Goal: Information Seeking & Learning: Learn about a topic

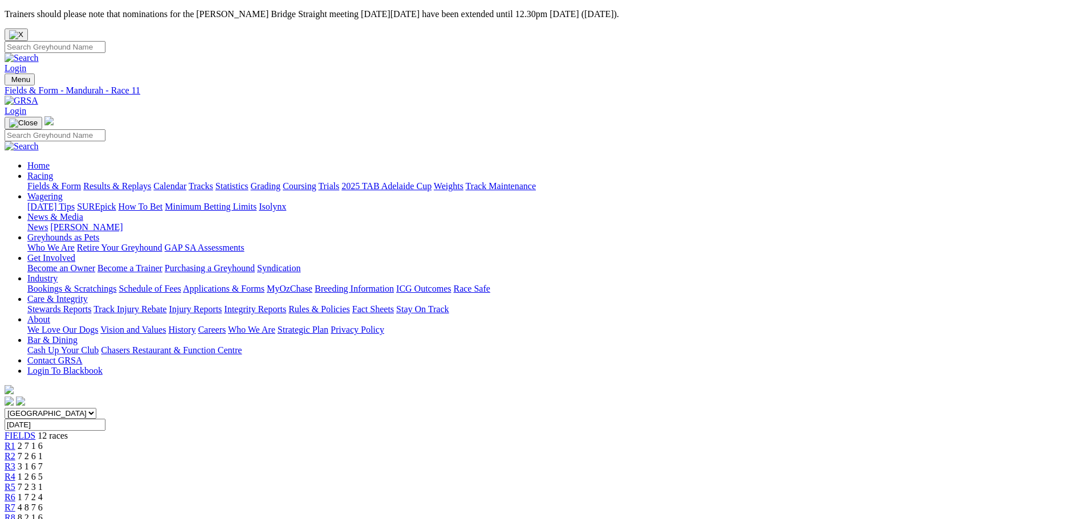
click at [15, 441] on link "R1" at bounding box center [10, 446] width 11 height 10
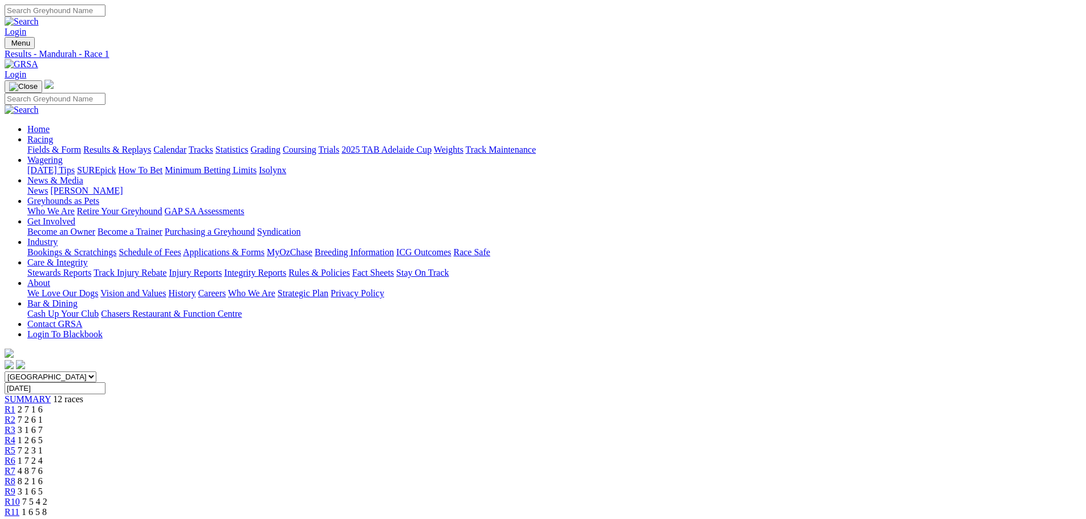
click at [81, 145] on link "Fields & Form" at bounding box center [54, 150] width 54 height 10
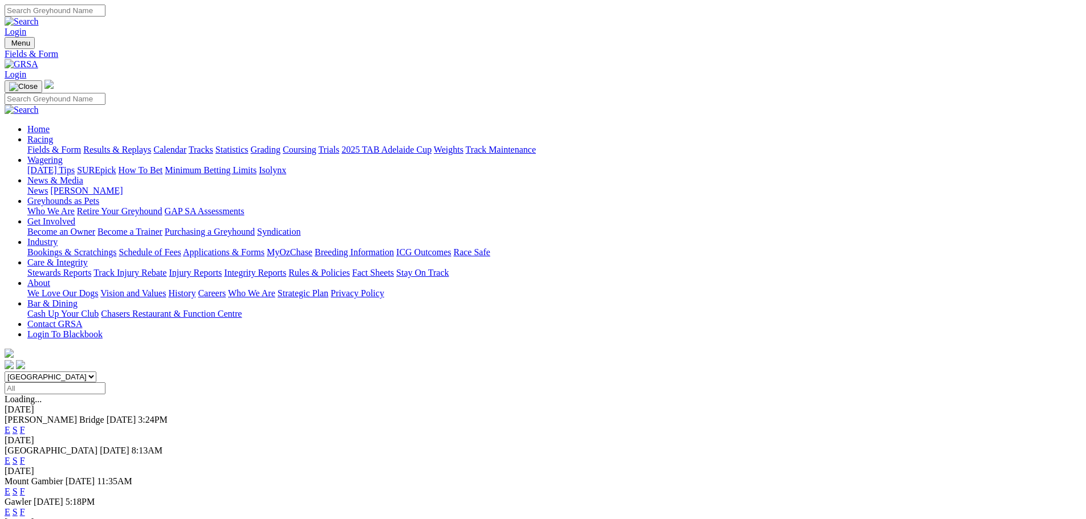
click at [96, 372] on select "South Australia New South Wales Northern Territory Queensland Tasmania Victoria…" at bounding box center [51, 377] width 92 height 11
select select "WA"
click at [96, 372] on select "South Australia New South Wales Northern Territory Queensland Tasmania Victoria…" at bounding box center [51, 377] width 92 height 11
click at [10, 425] on link "E" at bounding box center [8, 430] width 6 height 10
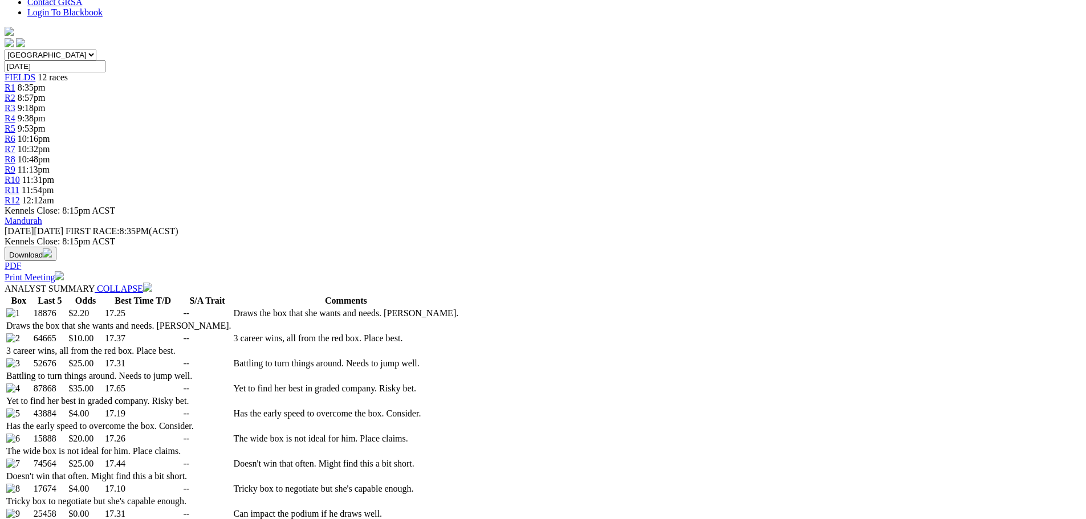
scroll to position [342, 0]
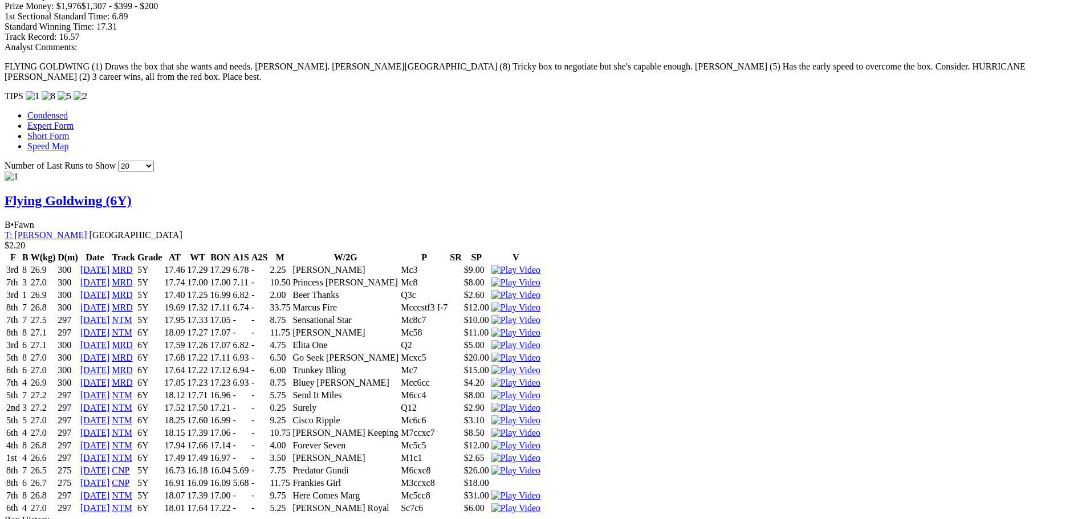
scroll to position [0, 0]
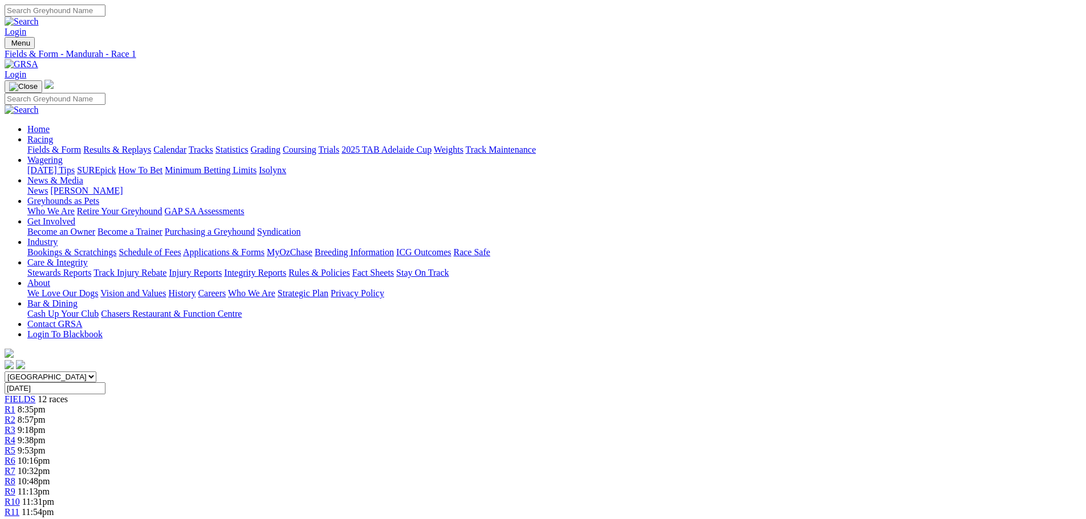
click at [15, 415] on link "R2" at bounding box center [10, 420] width 11 height 10
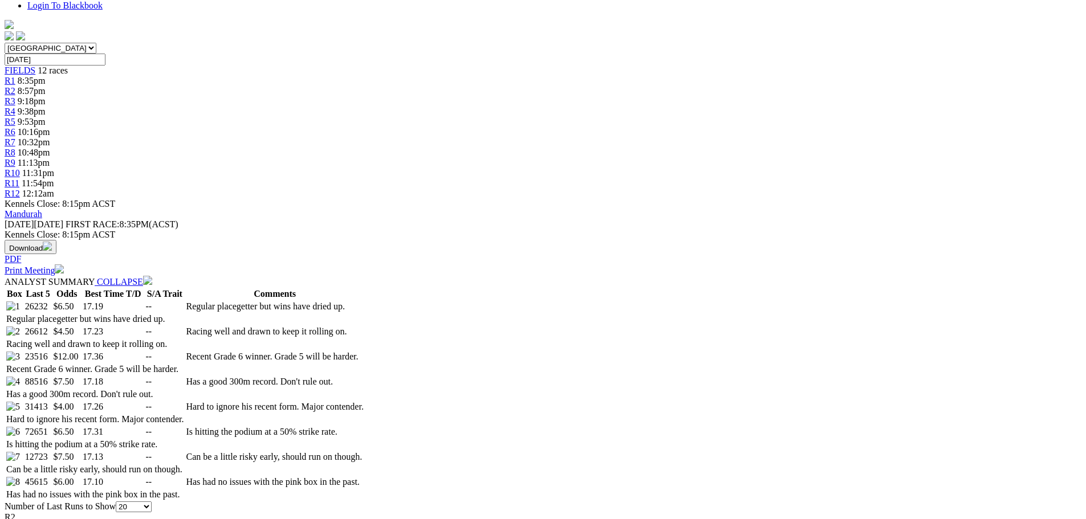
scroll to position [399, 0]
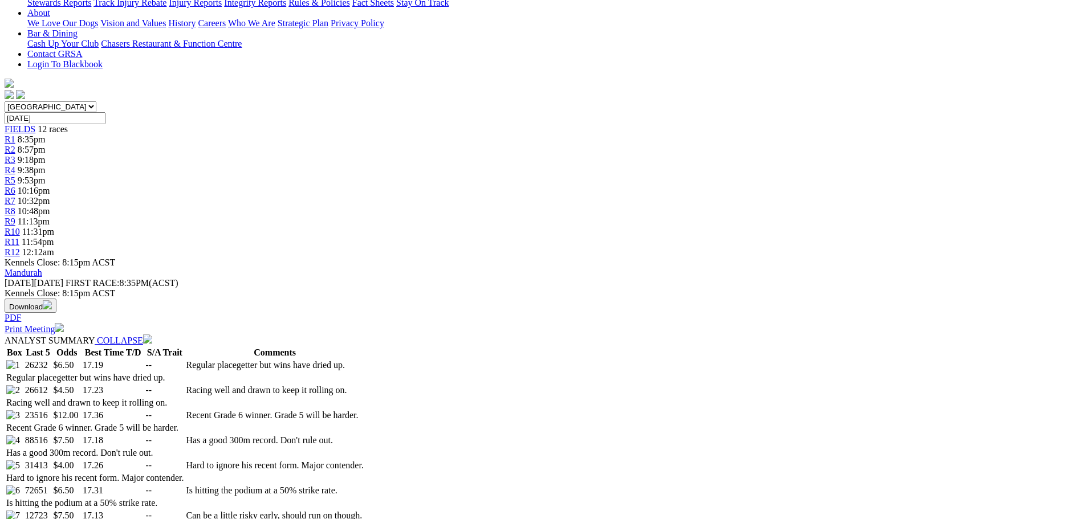
scroll to position [119, 0]
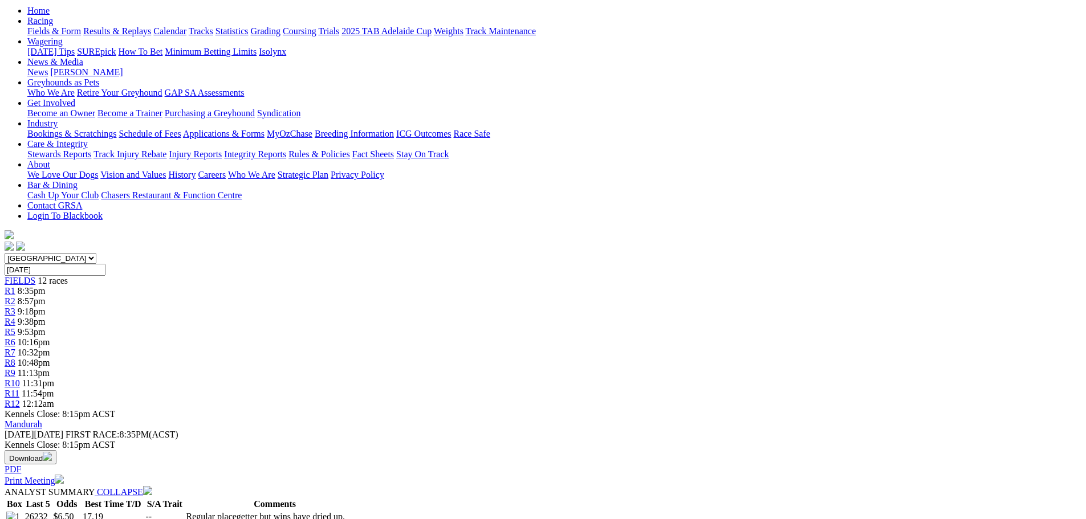
click at [46, 307] on span "9:18pm" at bounding box center [32, 312] width 28 height 10
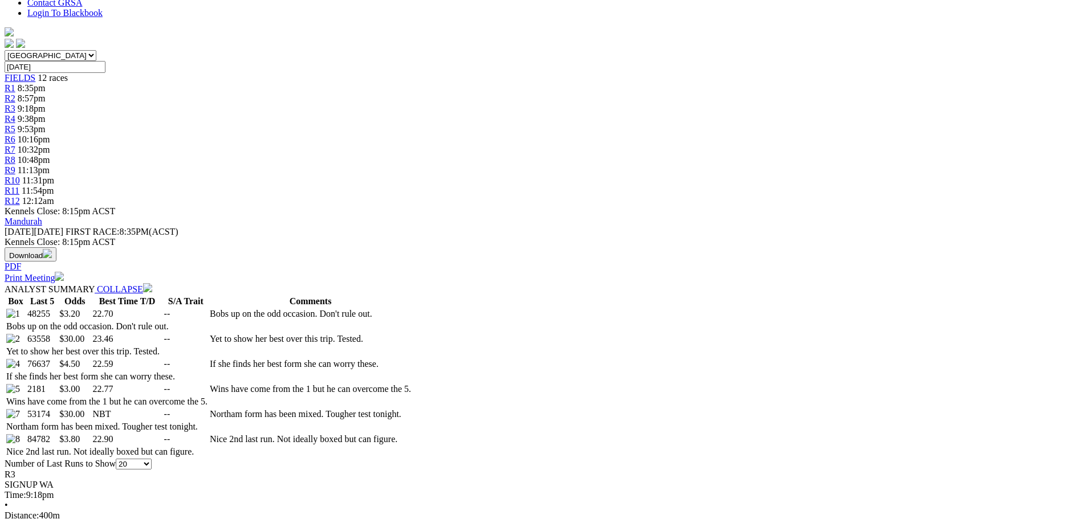
scroll to position [342, 0]
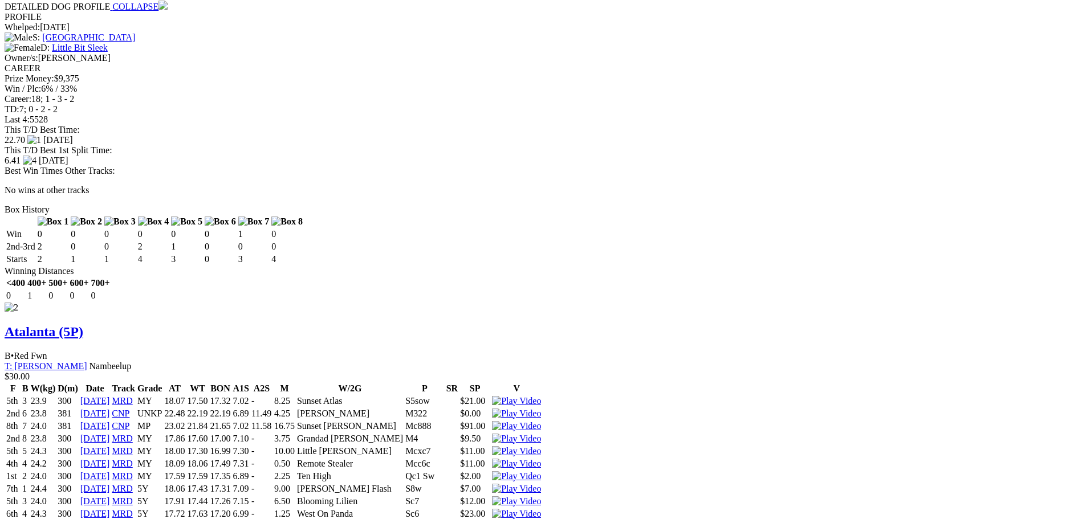
scroll to position [25, 0]
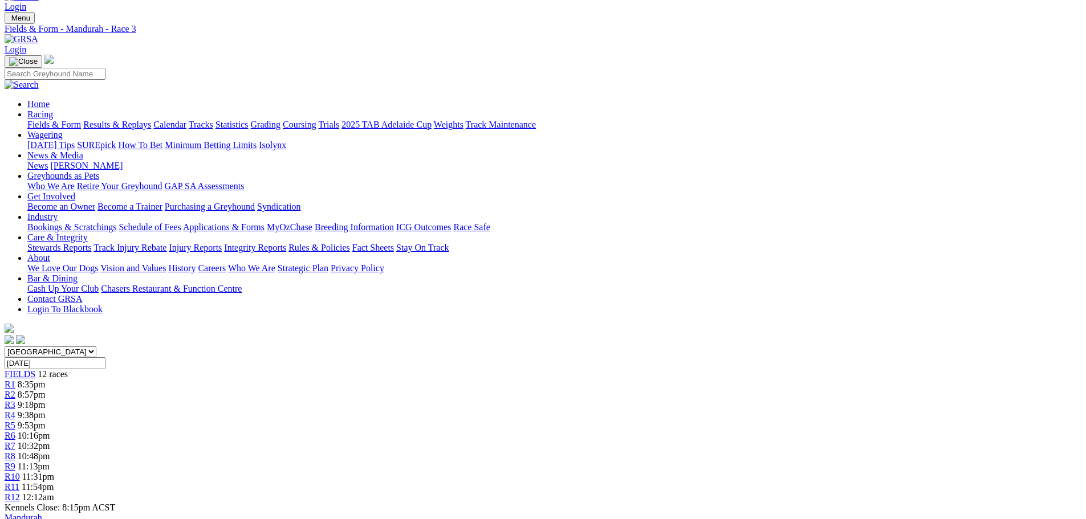
click at [15, 411] on span "R4" at bounding box center [10, 416] width 11 height 10
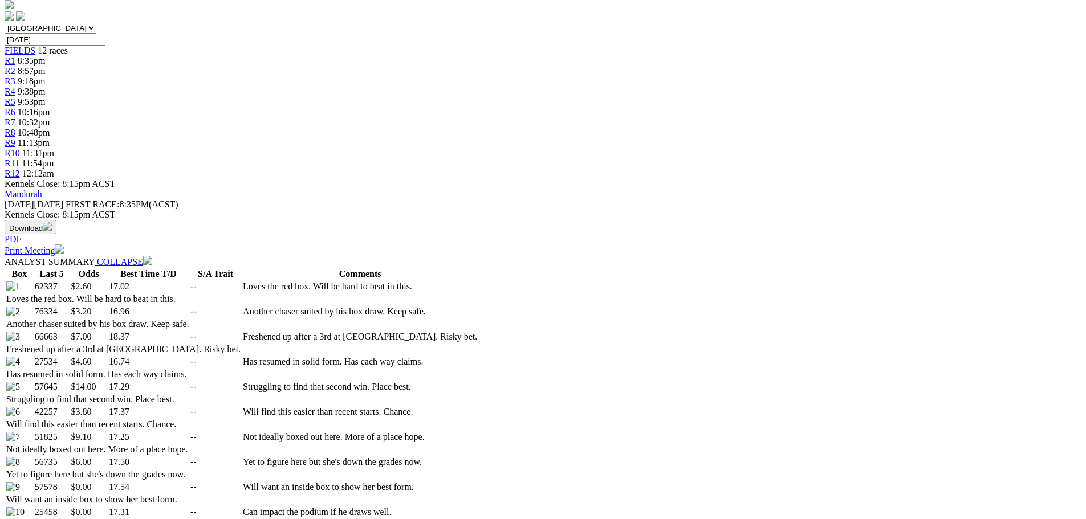
scroll to position [399, 0]
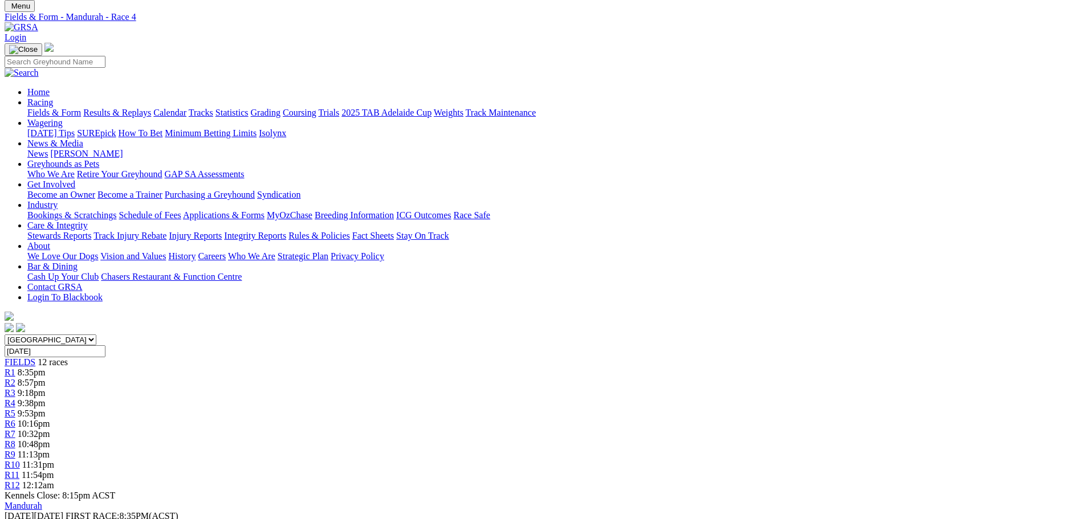
scroll to position [0, 0]
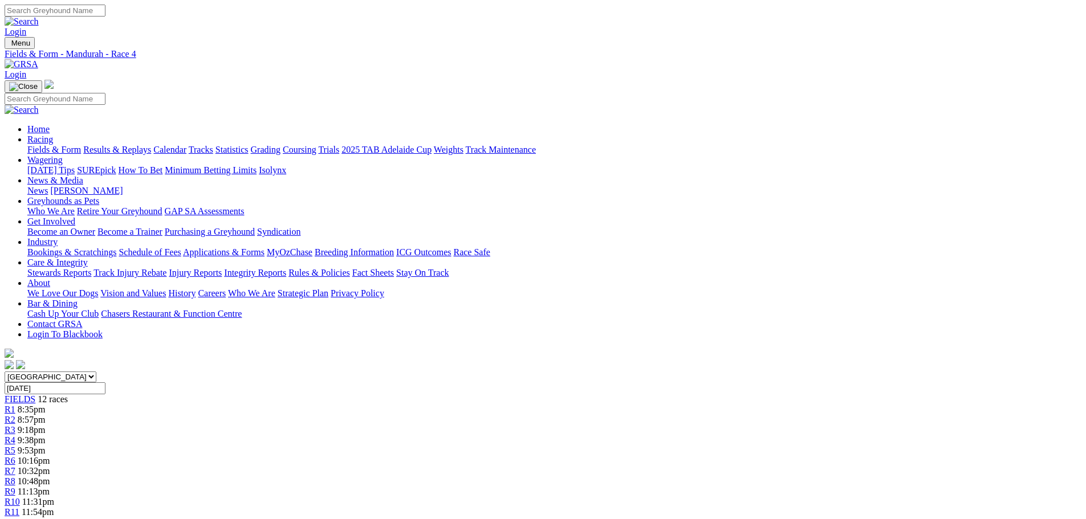
click at [491, 446] on div "R5 9:53pm" at bounding box center [543, 451] width 1077 height 10
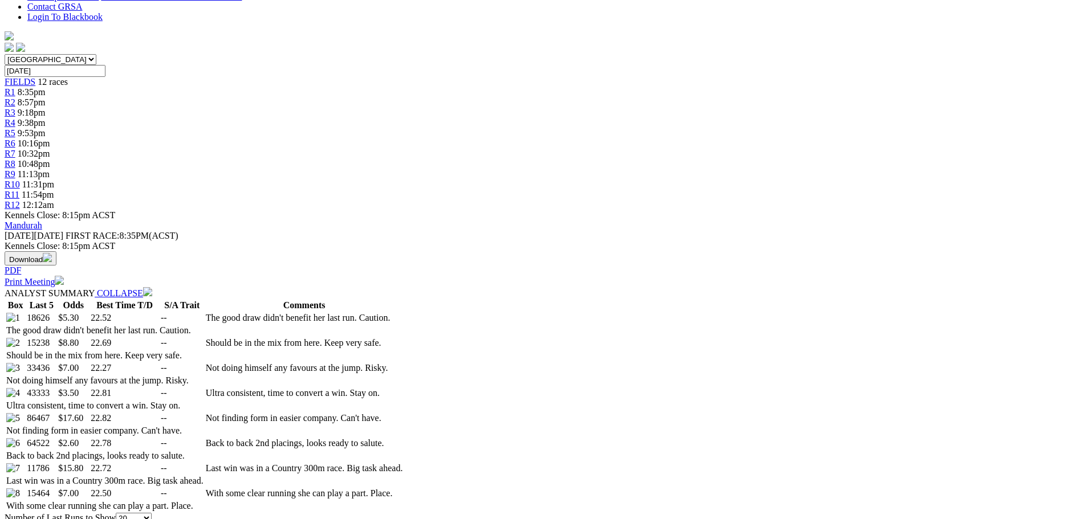
scroll to position [399, 0]
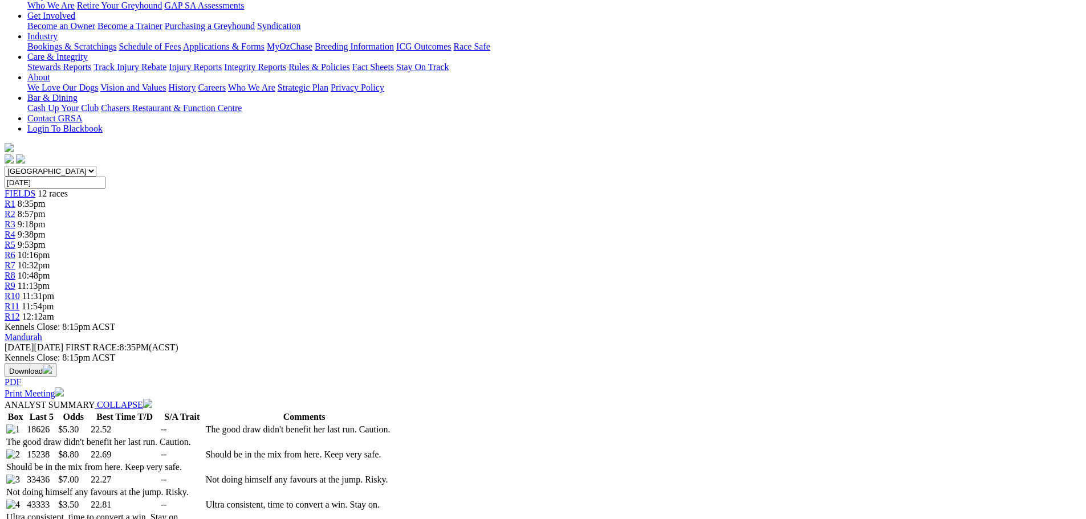
scroll to position [54, 0]
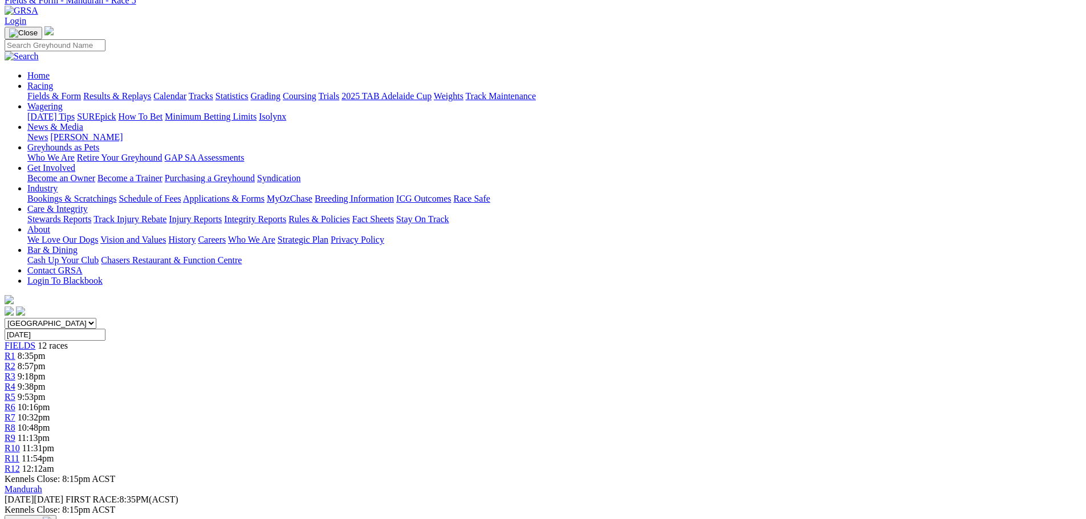
click at [15, 403] on span "R6" at bounding box center [10, 408] width 11 height 10
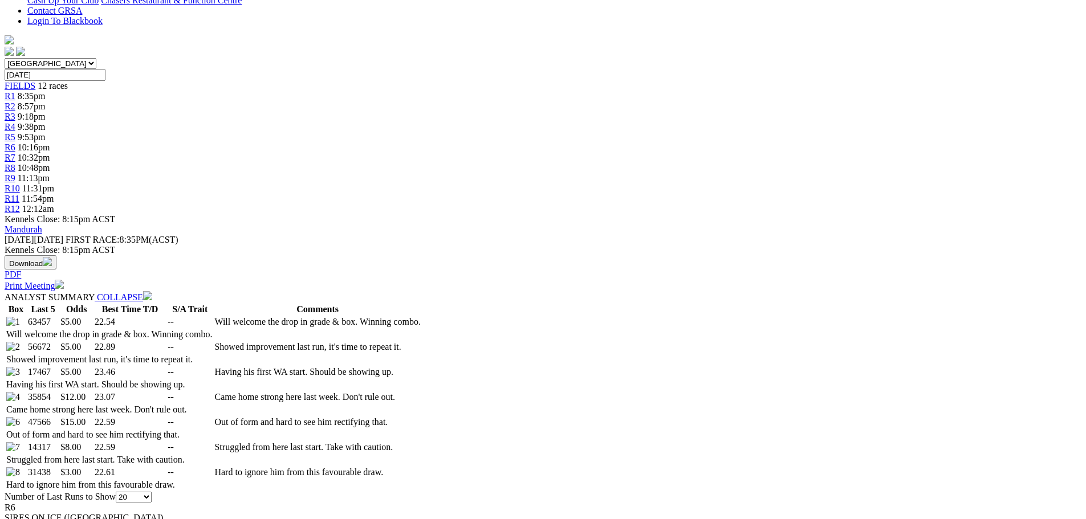
scroll to position [342, 0]
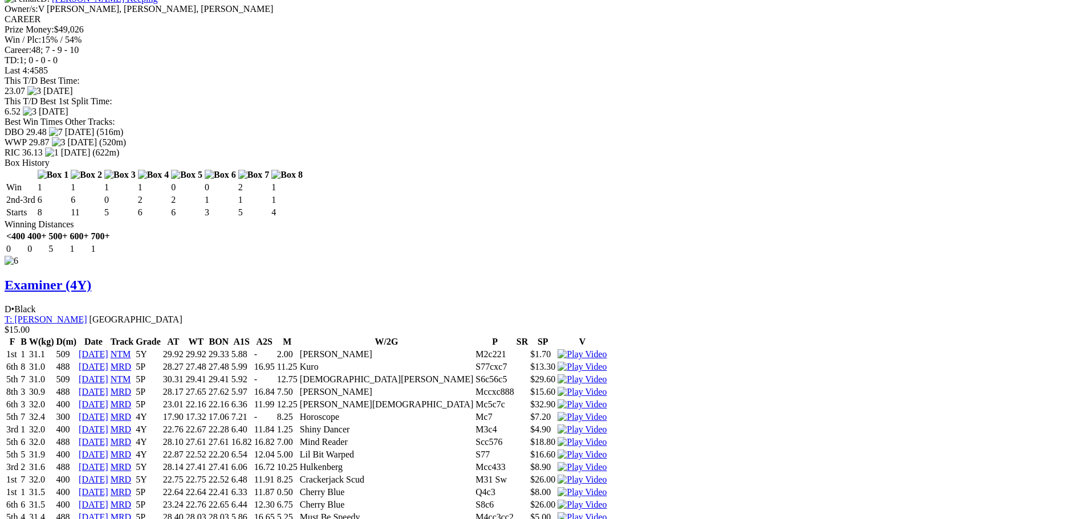
scroll to position [4022, 0]
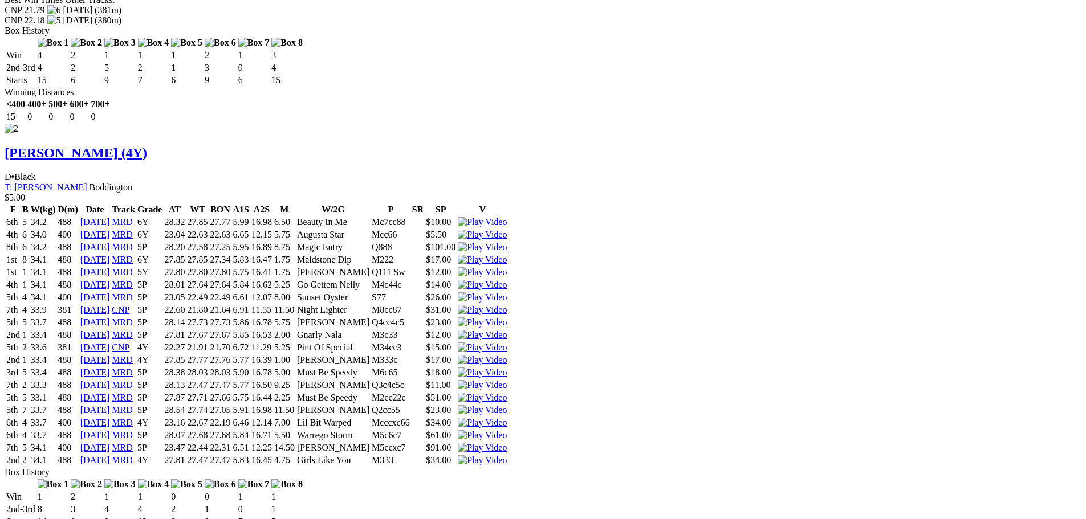
scroll to position [0, 0]
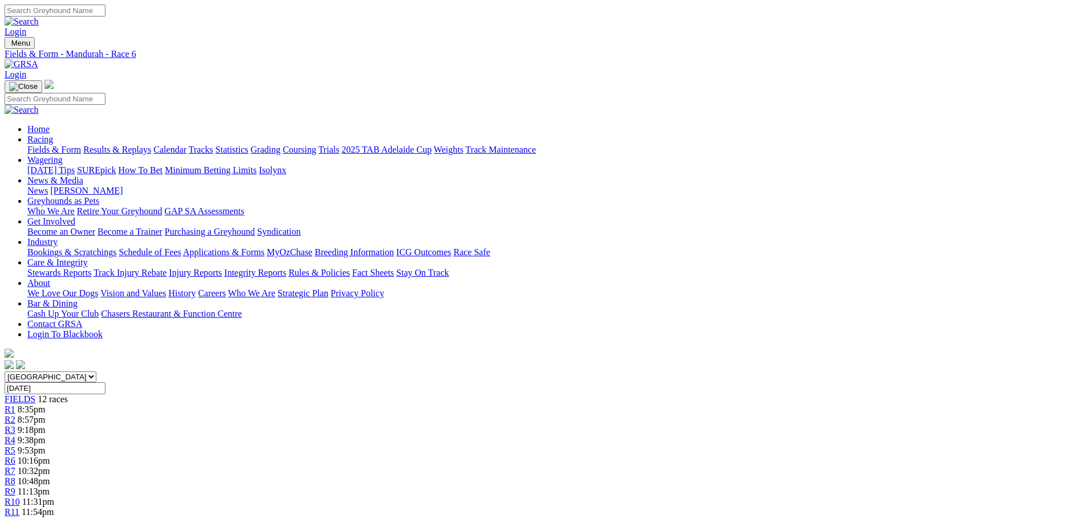
click at [600, 466] on div "R7 10:32pm" at bounding box center [543, 471] width 1077 height 10
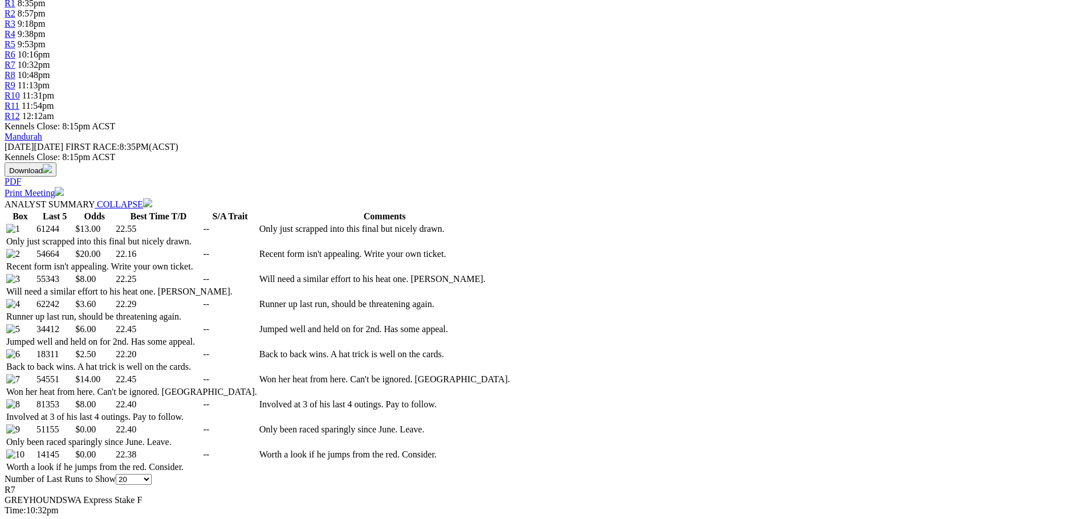
scroll to position [456, 0]
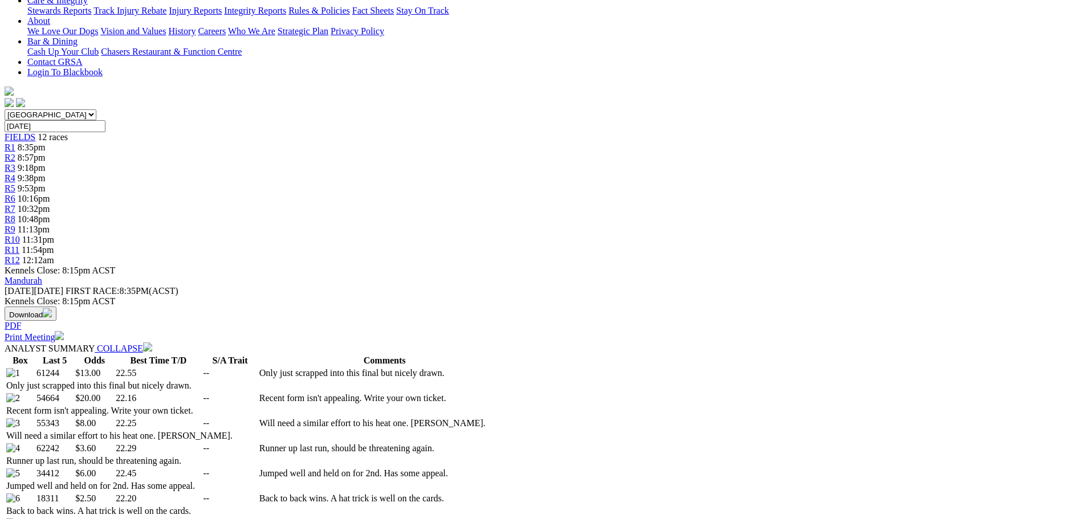
scroll to position [0, 0]
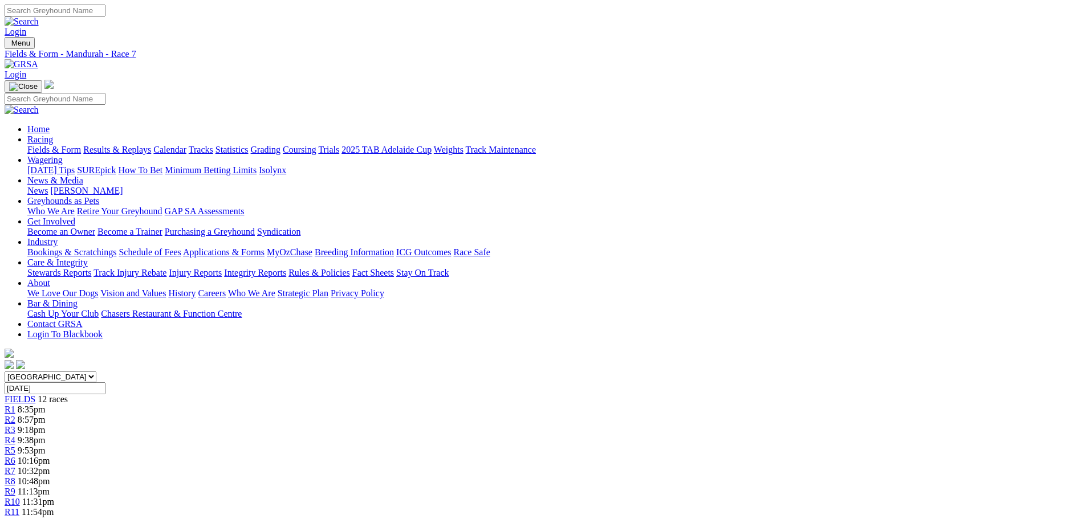
click at [50, 477] on span "10:48pm" at bounding box center [34, 482] width 33 height 10
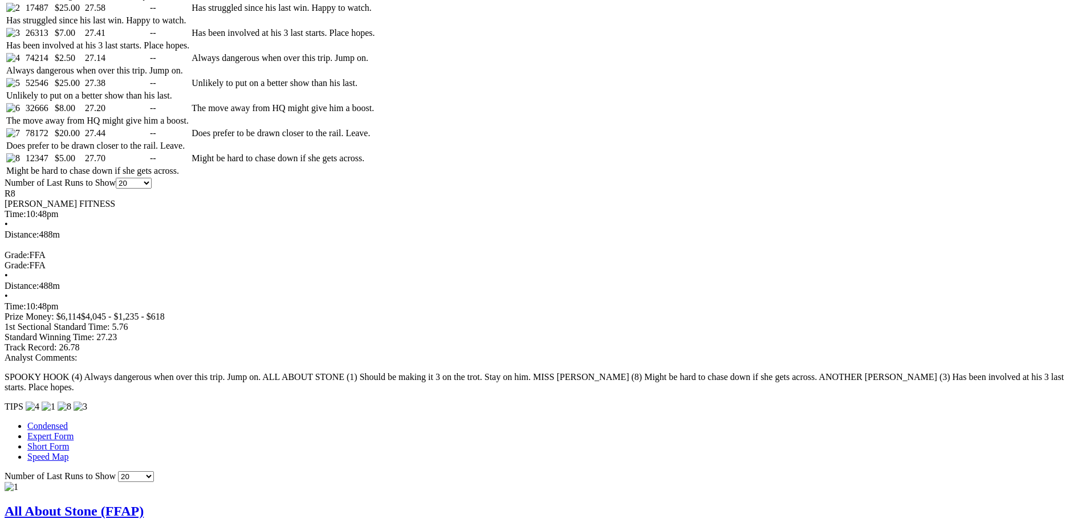
scroll to position [482, 0]
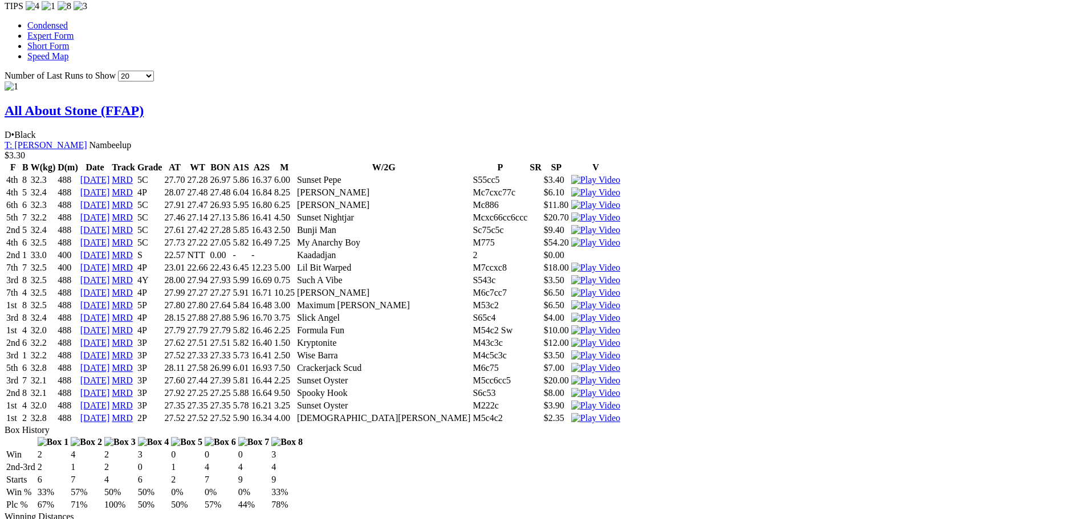
scroll to position [143, 0]
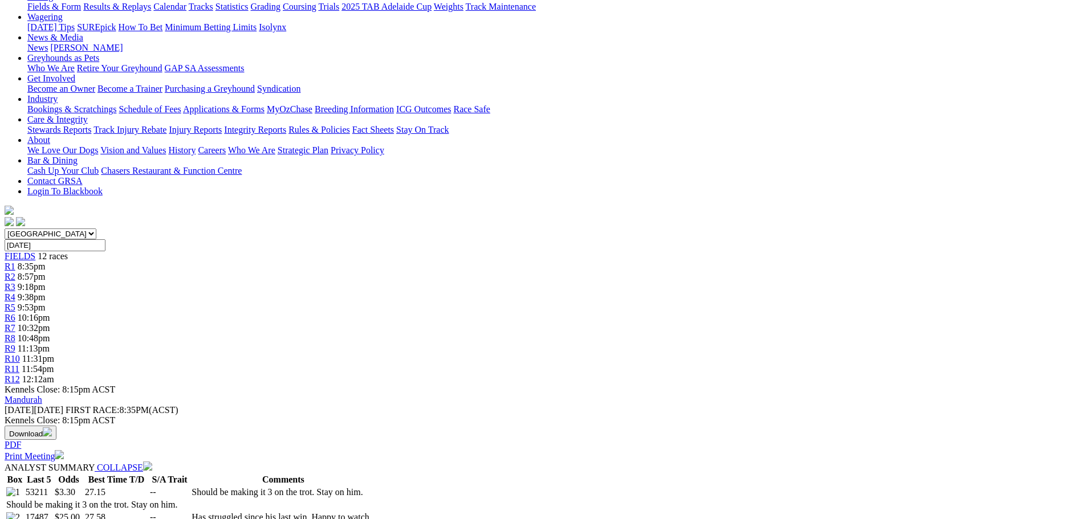
click at [15, 344] on span "R9" at bounding box center [10, 349] width 11 height 10
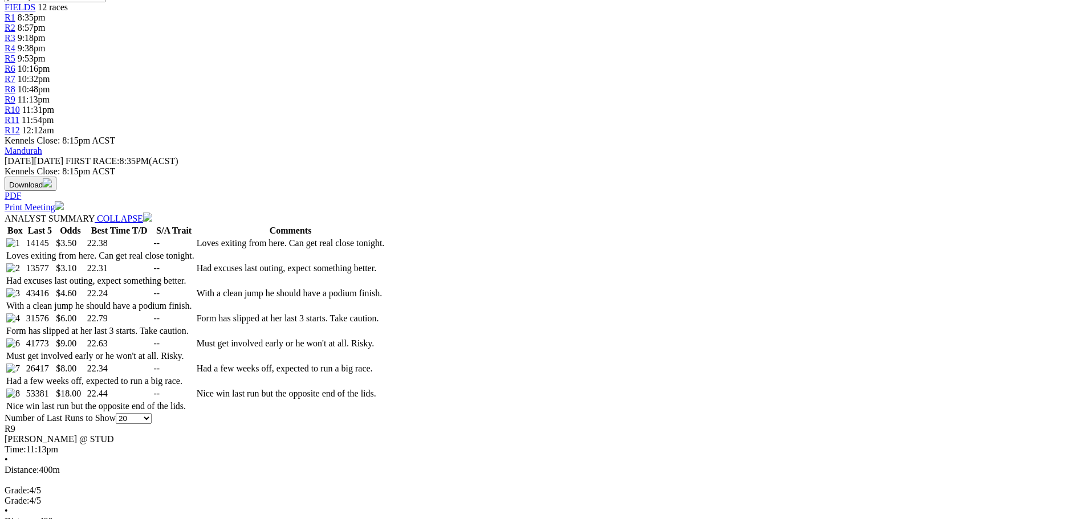
scroll to position [399, 0]
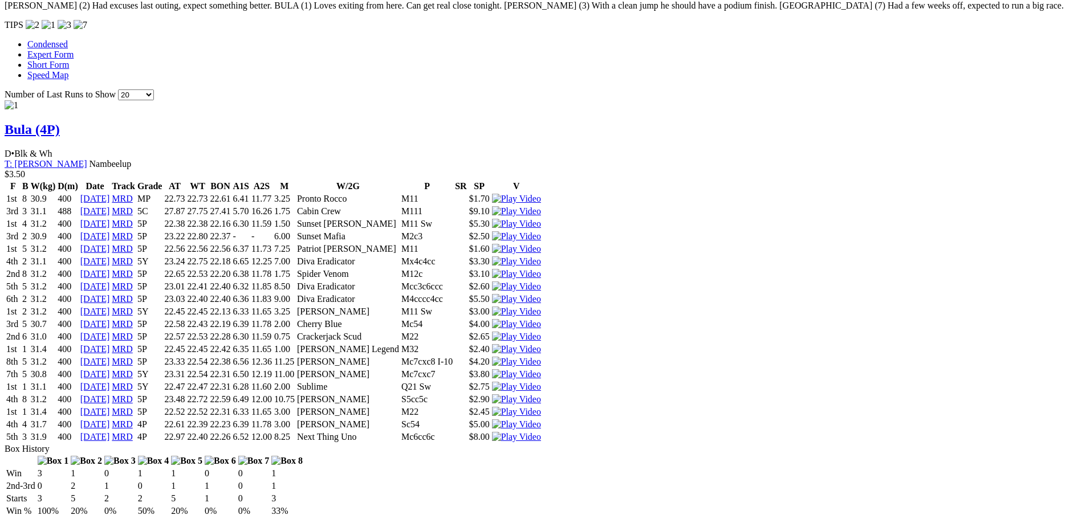
scroll to position [90, 0]
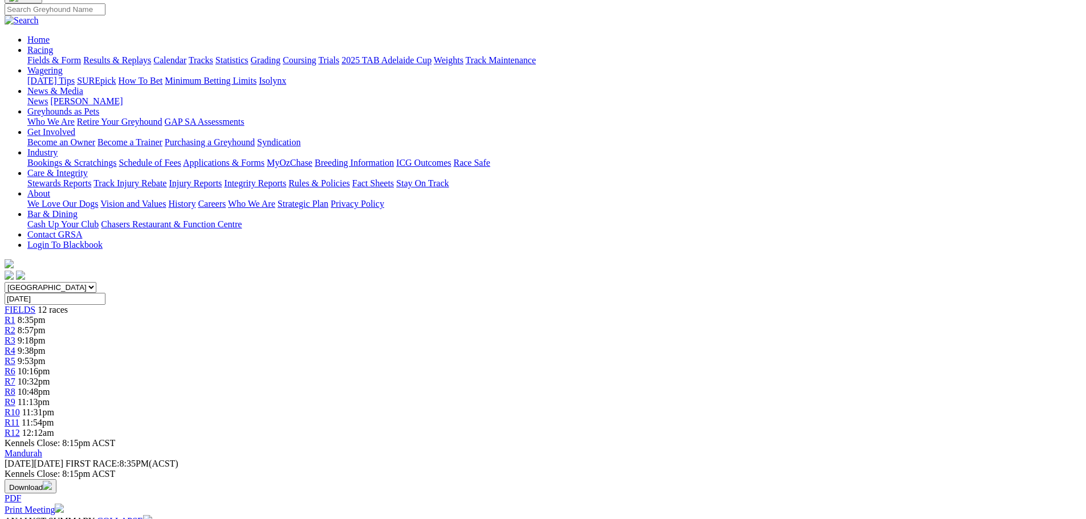
click at [54, 408] on span "11:31pm" at bounding box center [38, 413] width 32 height 10
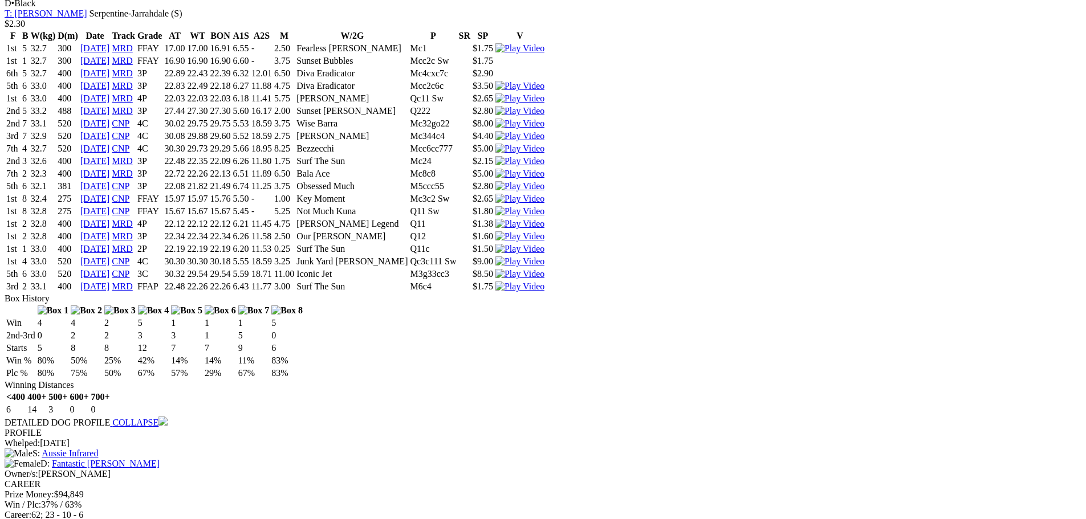
scroll to position [38, 0]
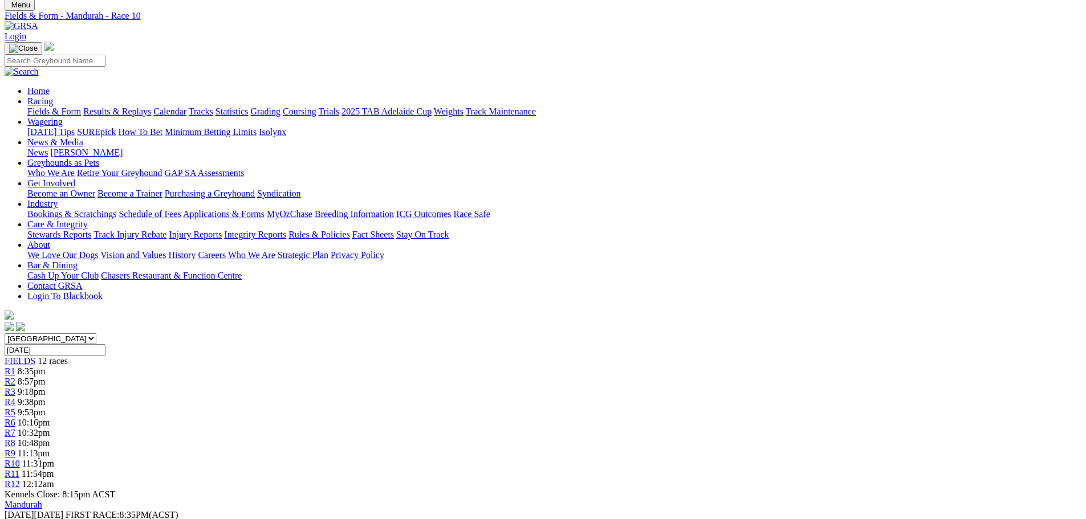
click at [54, 469] on span "11:54pm" at bounding box center [38, 474] width 32 height 10
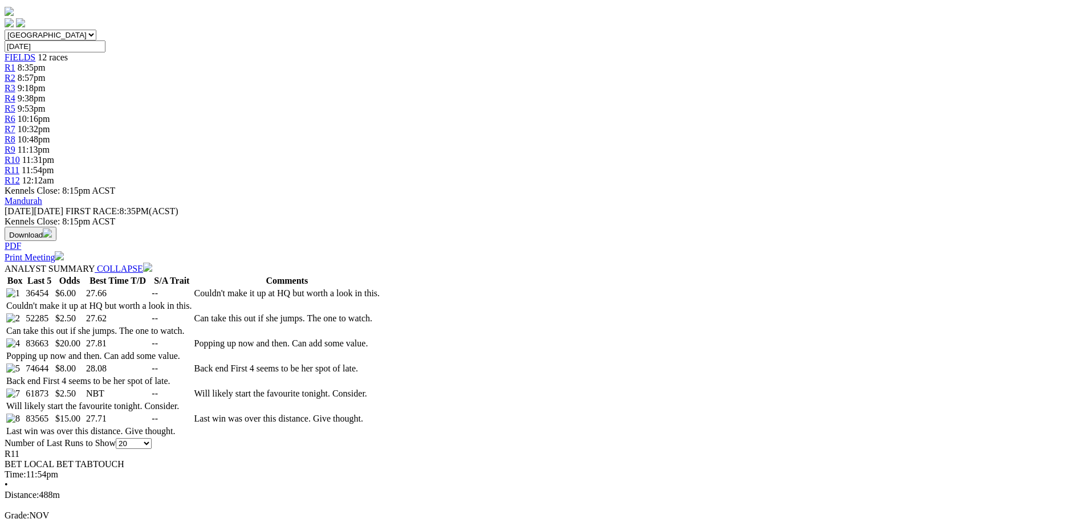
scroll to position [456, 0]
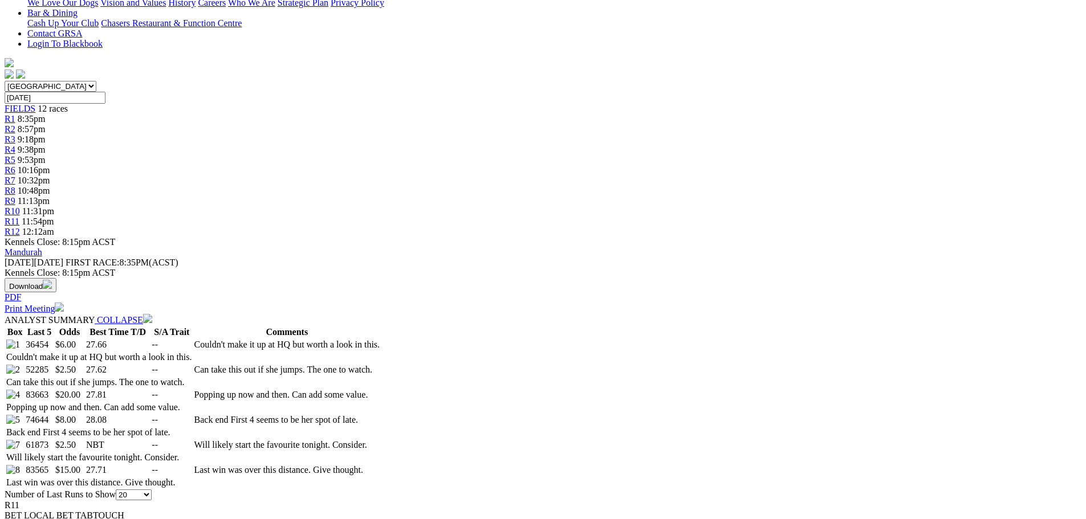
scroll to position [0, 0]
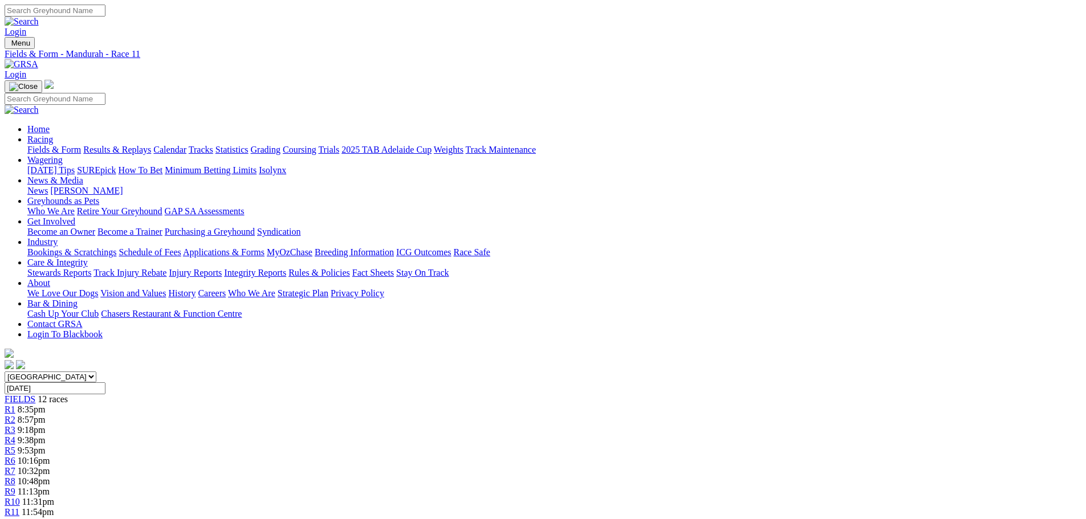
click at [20, 518] on link "R12" at bounding box center [12, 523] width 15 height 10
click at [105, 383] on input "[DATE]" at bounding box center [55, 389] width 101 height 12
type input "[DATE]"
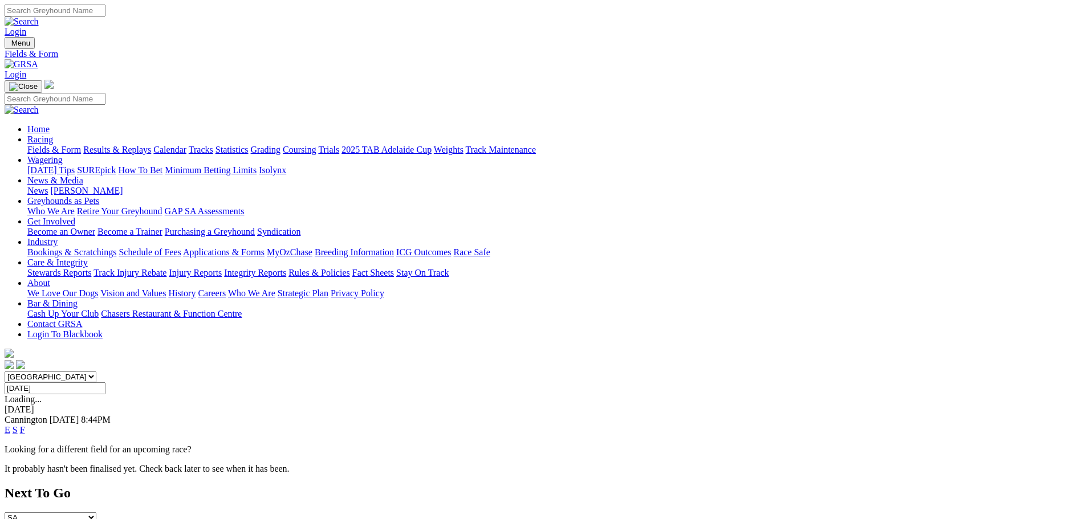
click at [10, 425] on link "E" at bounding box center [8, 430] width 6 height 10
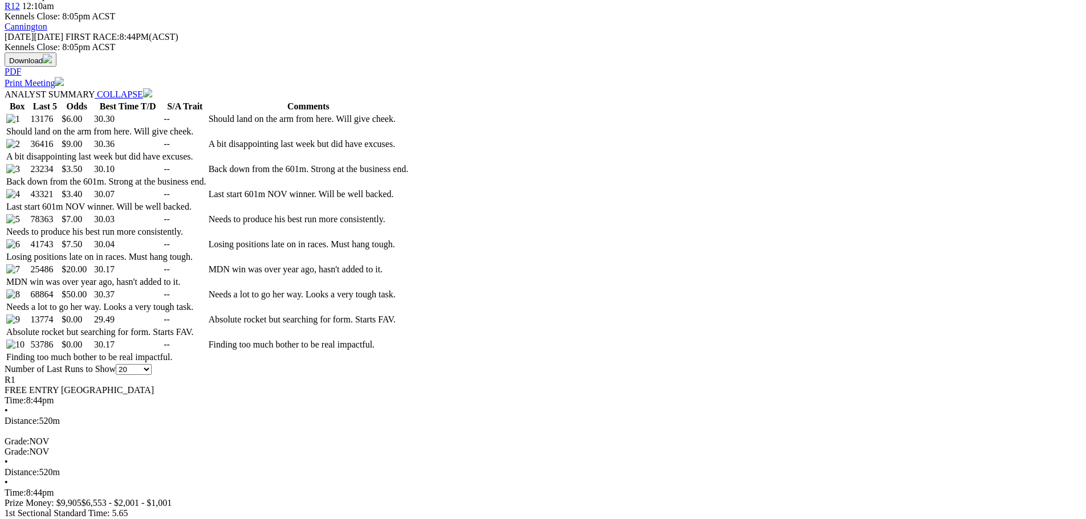
scroll to position [627, 0]
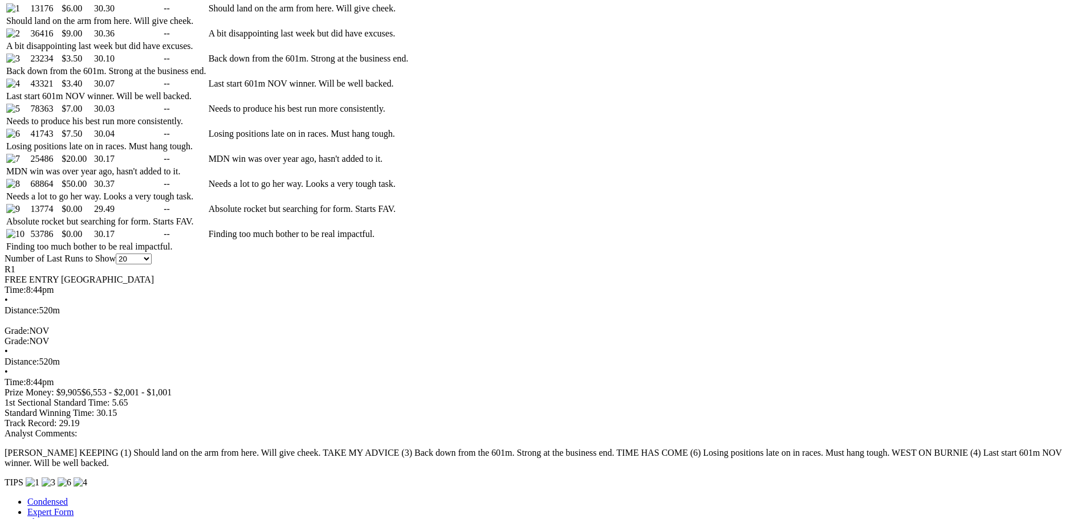
click at [74, 507] on link "Expert Form" at bounding box center [50, 512] width 46 height 10
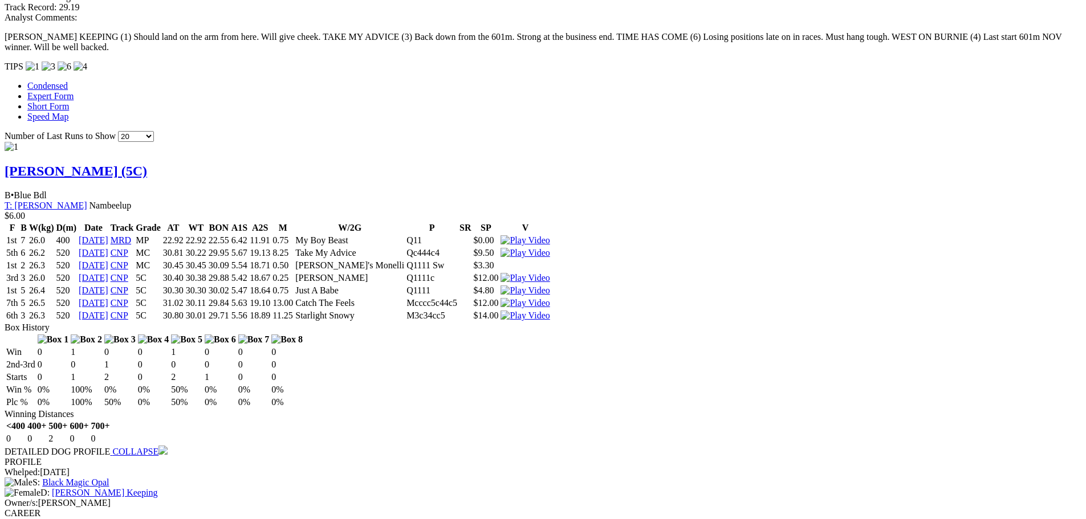
scroll to position [133, 0]
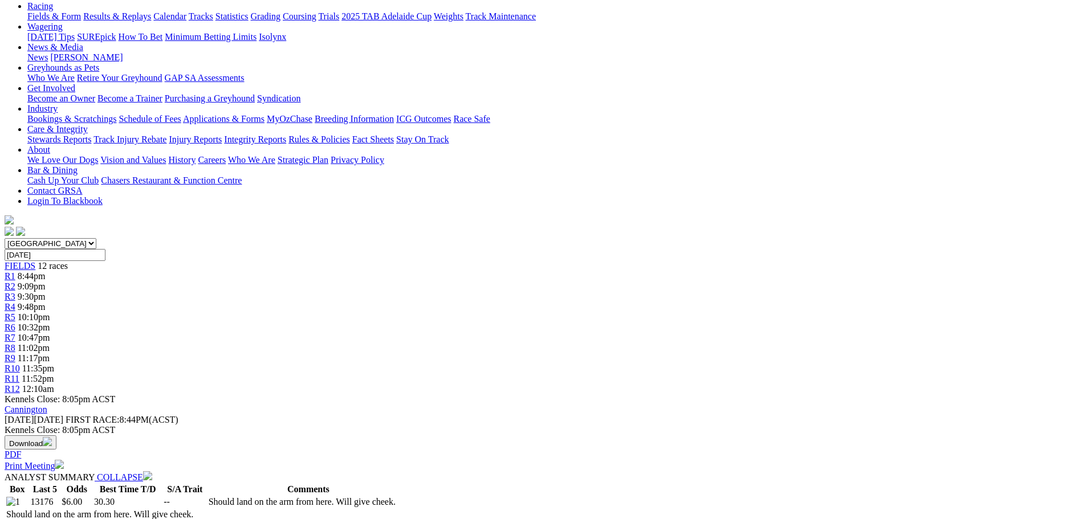
click at [46, 282] on span "9:09pm" at bounding box center [32, 287] width 28 height 10
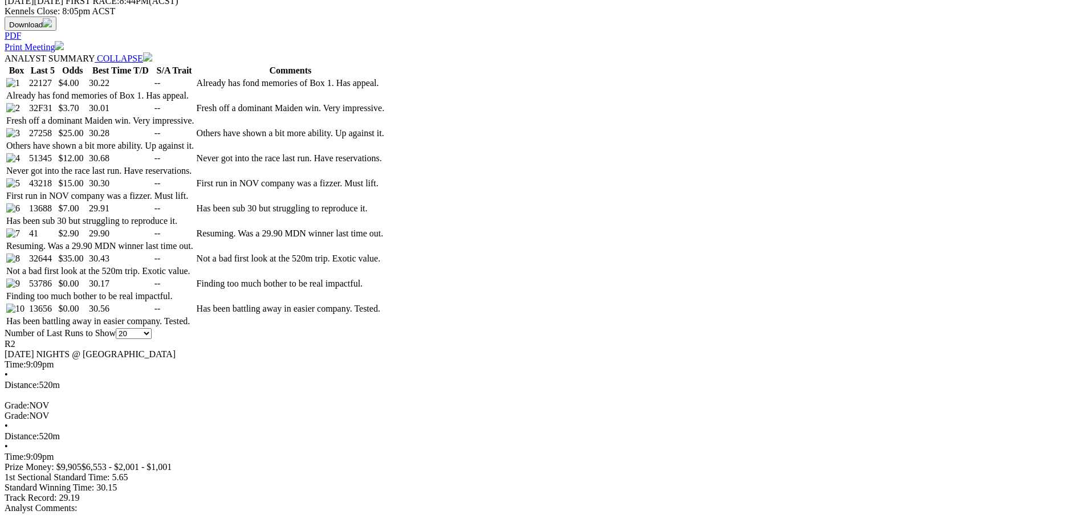
scroll to position [456, 0]
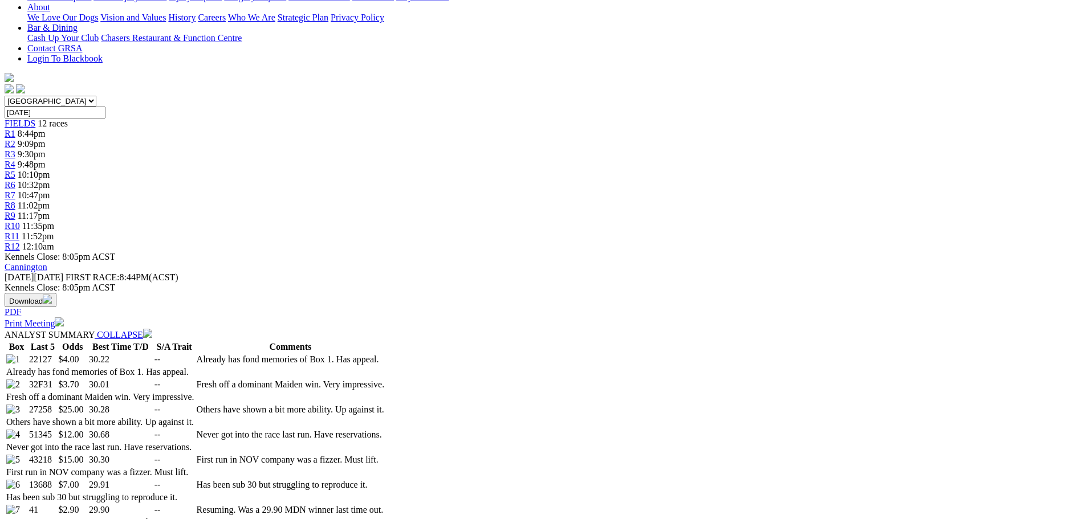
scroll to position [105, 0]
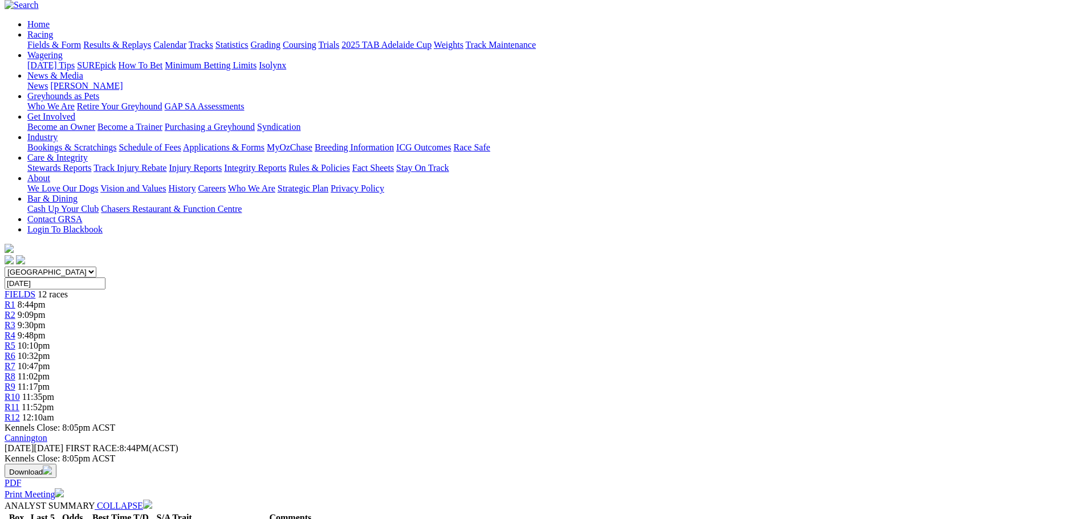
click at [46, 320] on span "9:30pm" at bounding box center [32, 325] width 28 height 10
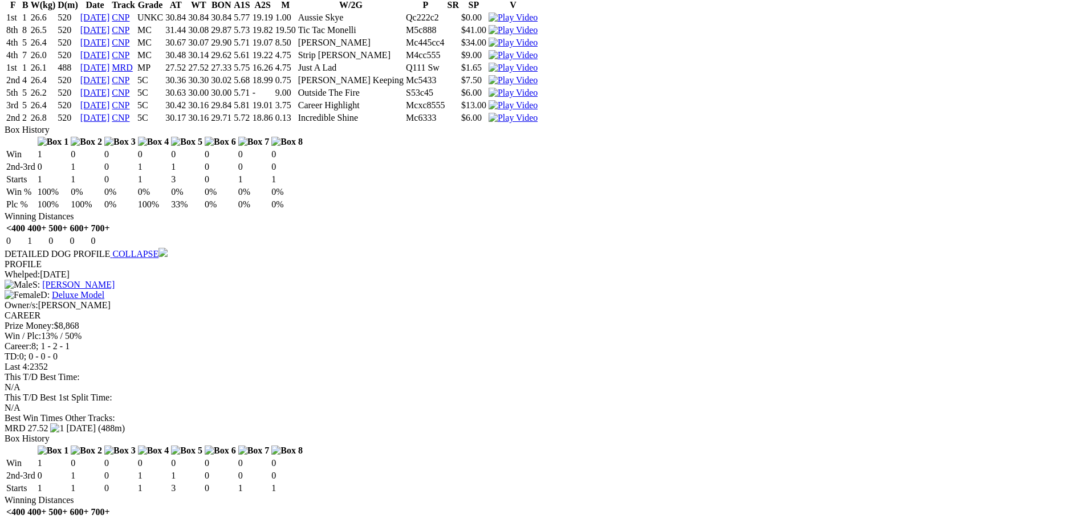
scroll to position [43, 0]
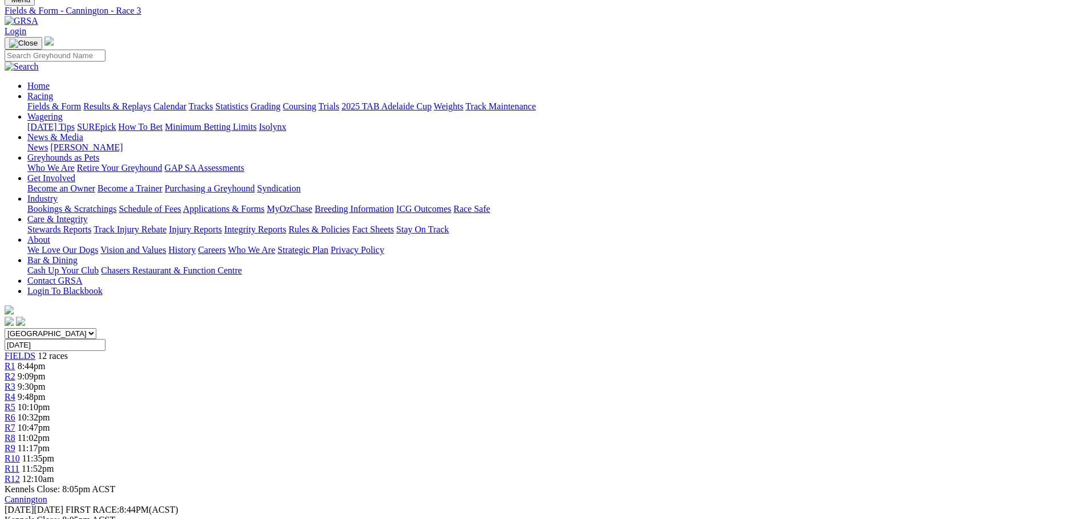
click at [15, 392] on span "R4" at bounding box center [10, 397] width 11 height 10
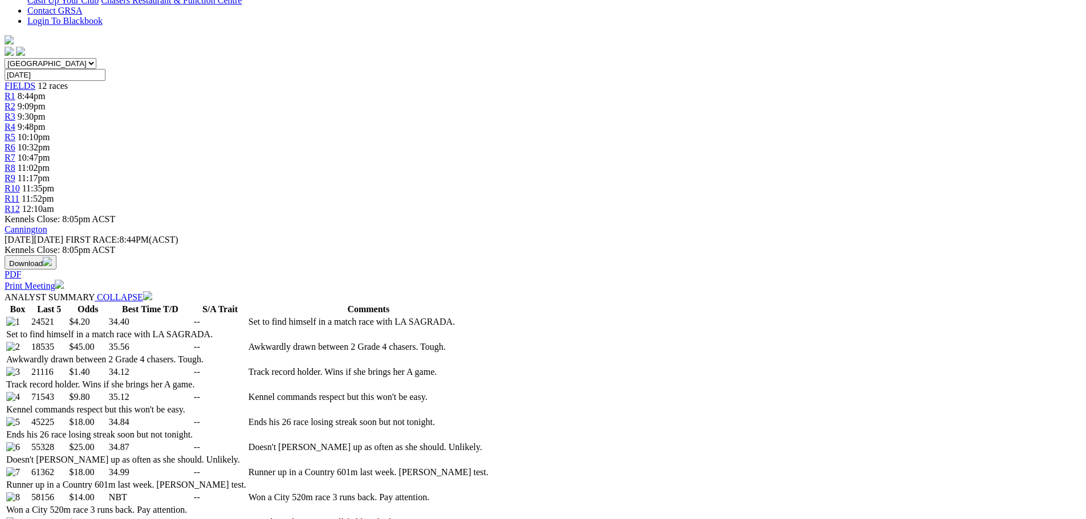
scroll to position [456, 0]
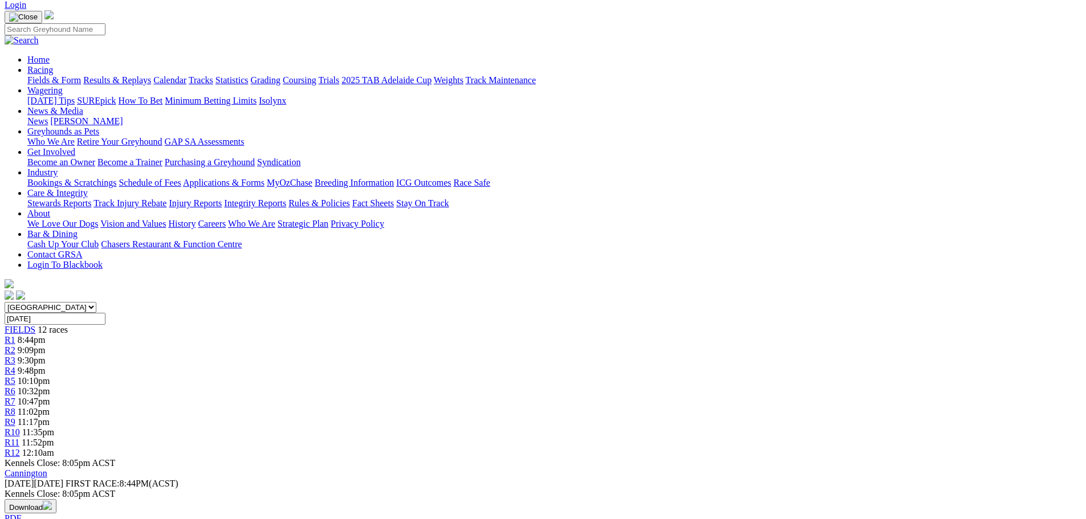
scroll to position [0, 0]
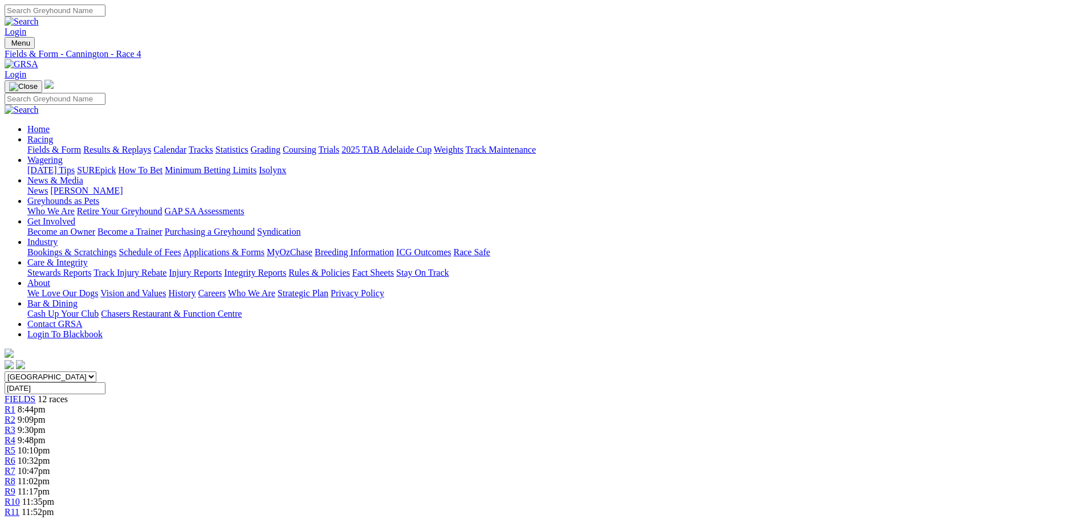
click at [15, 446] on span "R5" at bounding box center [10, 451] width 11 height 10
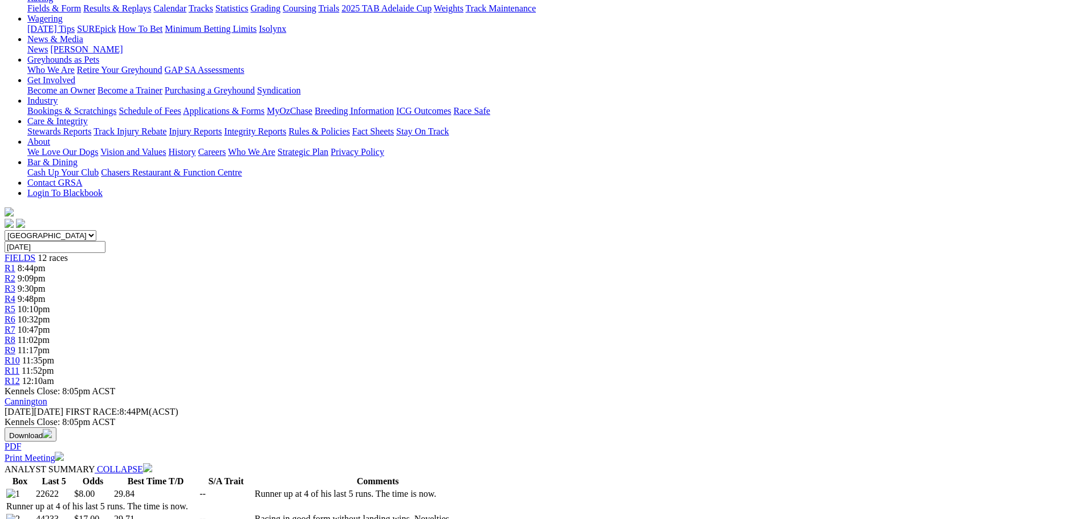
scroll to position [136, 0]
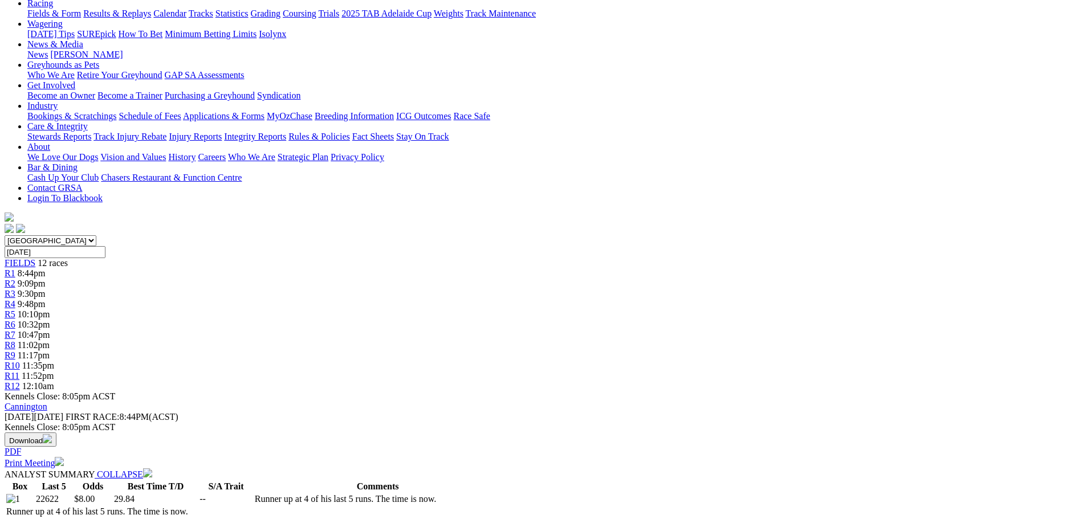
click at [555, 320] on div "R6 10:32pm" at bounding box center [543, 325] width 1077 height 10
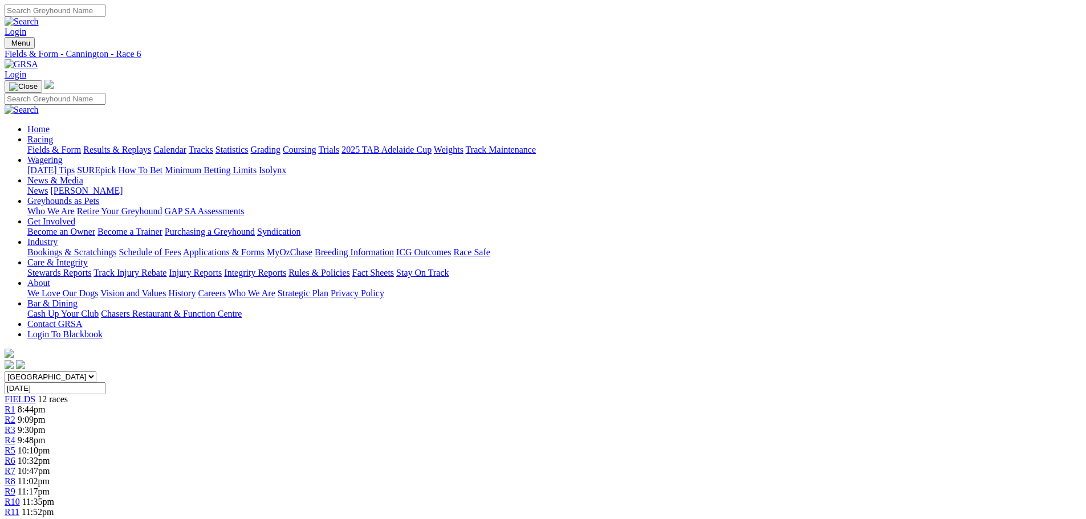
click at [50, 477] on span "11:02pm" at bounding box center [34, 482] width 32 height 10
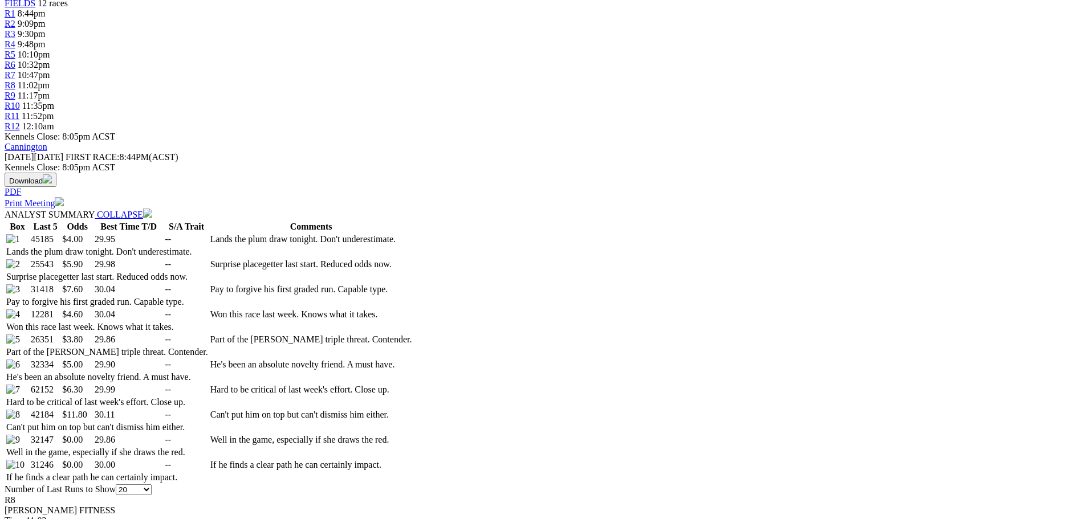
scroll to position [399, 0]
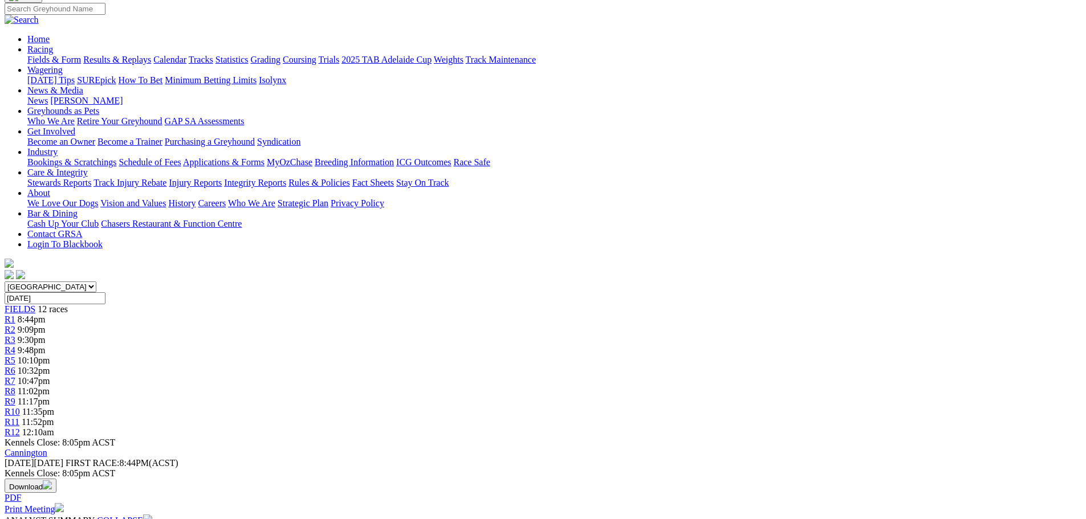
scroll to position [0, 0]
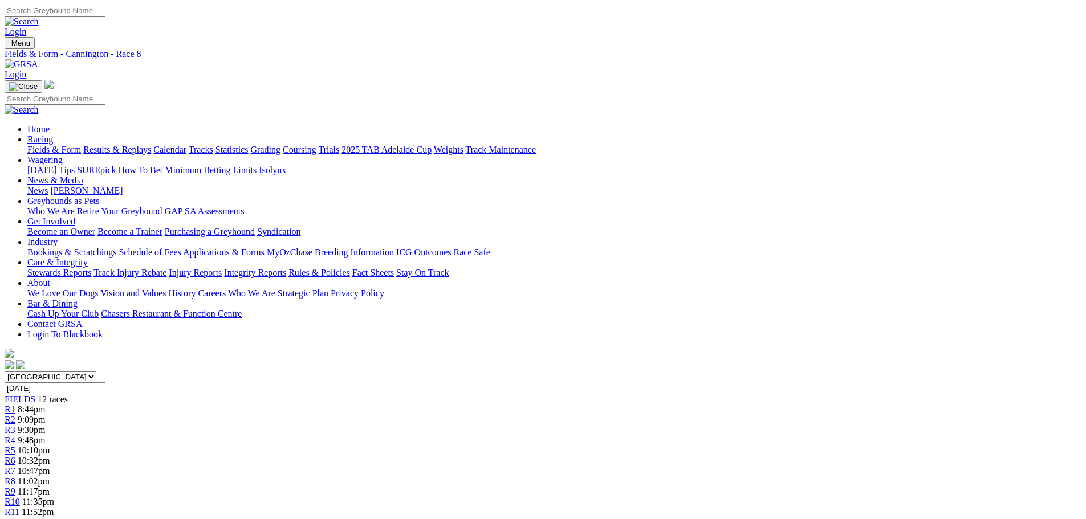
click at [54, 518] on span "12:10am" at bounding box center [38, 523] width 32 height 10
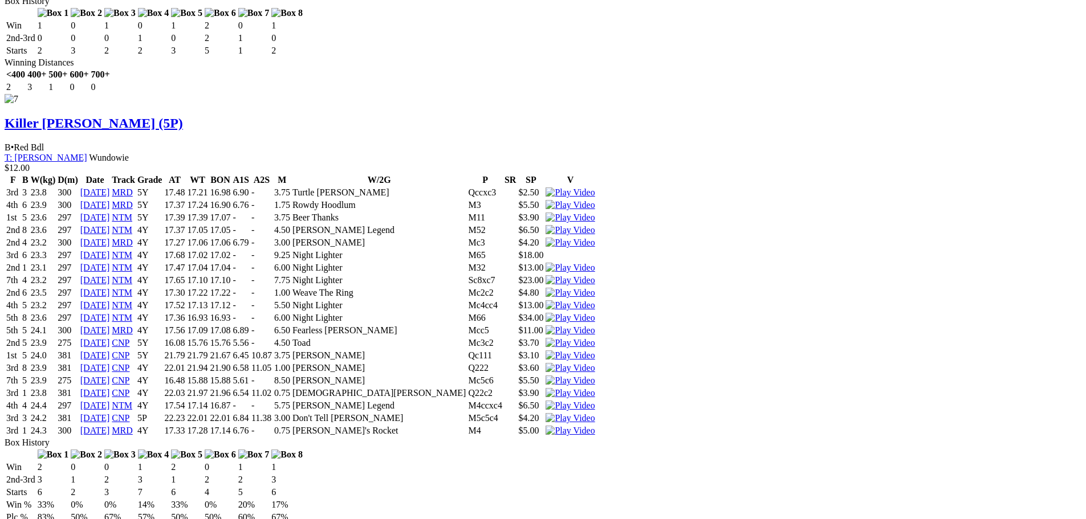
scroll to position [5645, 0]
